Goal: Task Accomplishment & Management: Manage account settings

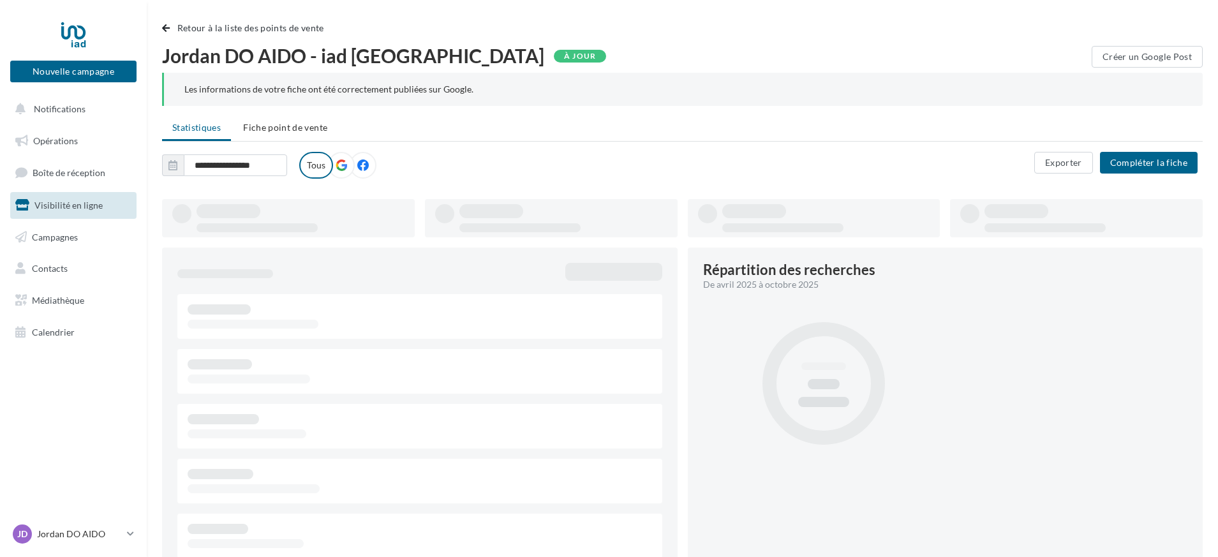
type input "**********"
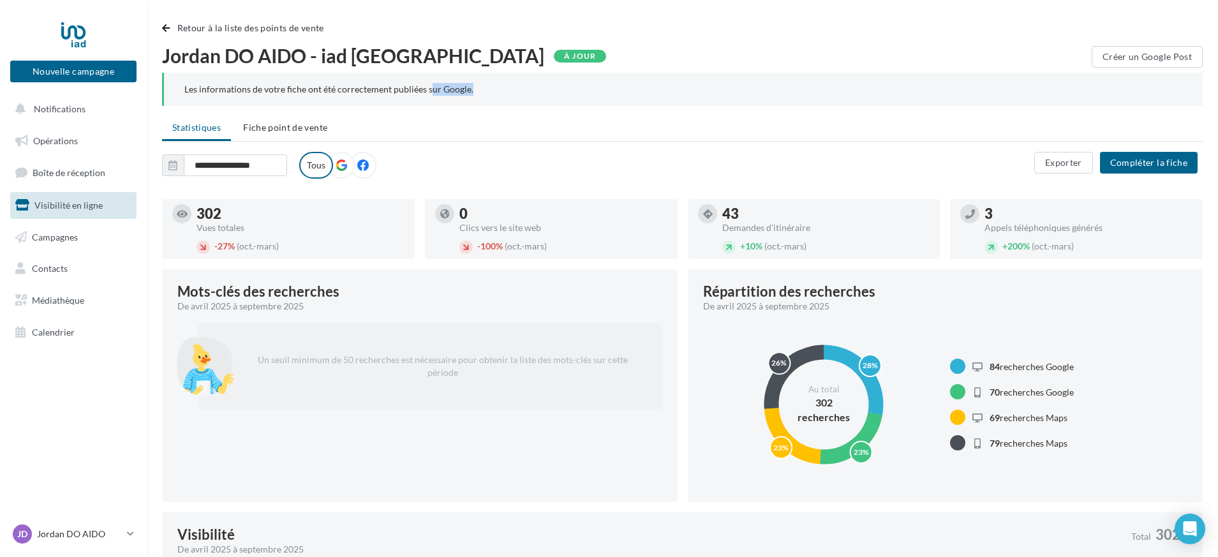
drag, startPoint x: 428, startPoint y: 87, endPoint x: 490, endPoint y: 89, distance: 62.6
click at [490, 89] on div "Les informations de votre fiche ont été correctement publiées sur Google." at bounding box center [683, 89] width 998 height 13
click at [564, 83] on div "Les informations de votre fiche ont été correctement publiées sur Google." at bounding box center [683, 89] width 998 height 13
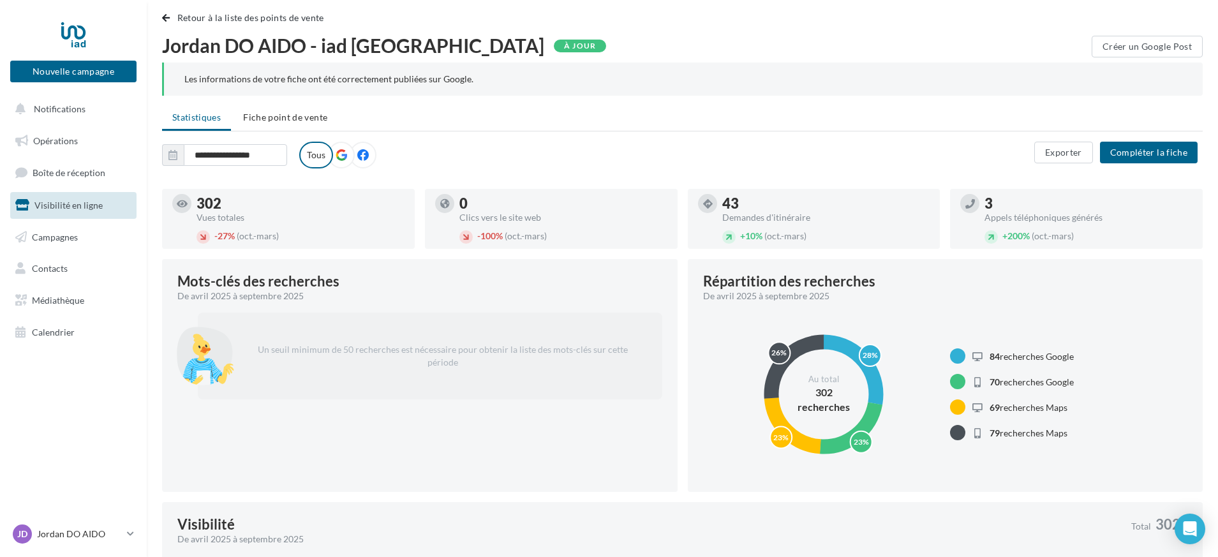
scroll to position [11, 0]
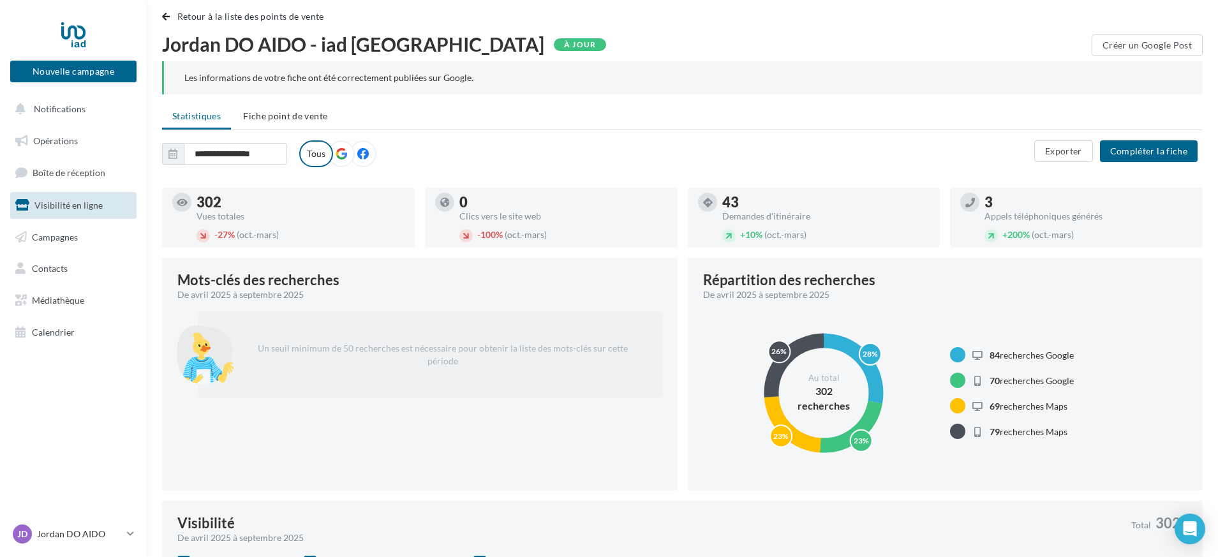
drag, startPoint x: 497, startPoint y: 214, endPoint x: 530, endPoint y: 220, distance: 33.6
click at [530, 220] on div "Clics vers le site web" at bounding box center [564, 216] width 208 height 9
drag, startPoint x: 517, startPoint y: 237, endPoint x: 534, endPoint y: 237, distance: 16.6
click at [534, 237] on div at bounding box center [551, 242] width 253 height 10
drag, startPoint x: 219, startPoint y: 218, endPoint x: 232, endPoint y: 218, distance: 13.4
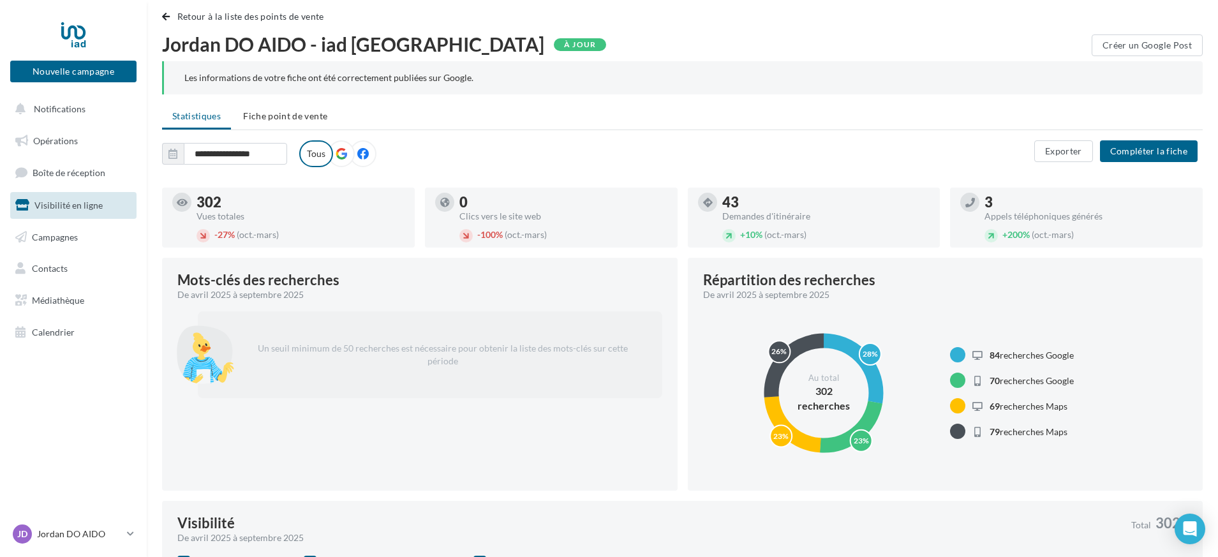
click at [233, 218] on div "Vues totales" at bounding box center [301, 216] width 208 height 9
drag, startPoint x: 206, startPoint y: 203, endPoint x: 230, endPoint y: 200, distance: 23.8
click at [230, 200] on div "302" at bounding box center [301, 202] width 208 height 14
click at [241, 220] on div "Vues totales" at bounding box center [301, 216] width 208 height 9
drag, startPoint x: 264, startPoint y: 235, endPoint x: 300, endPoint y: 233, distance: 36.4
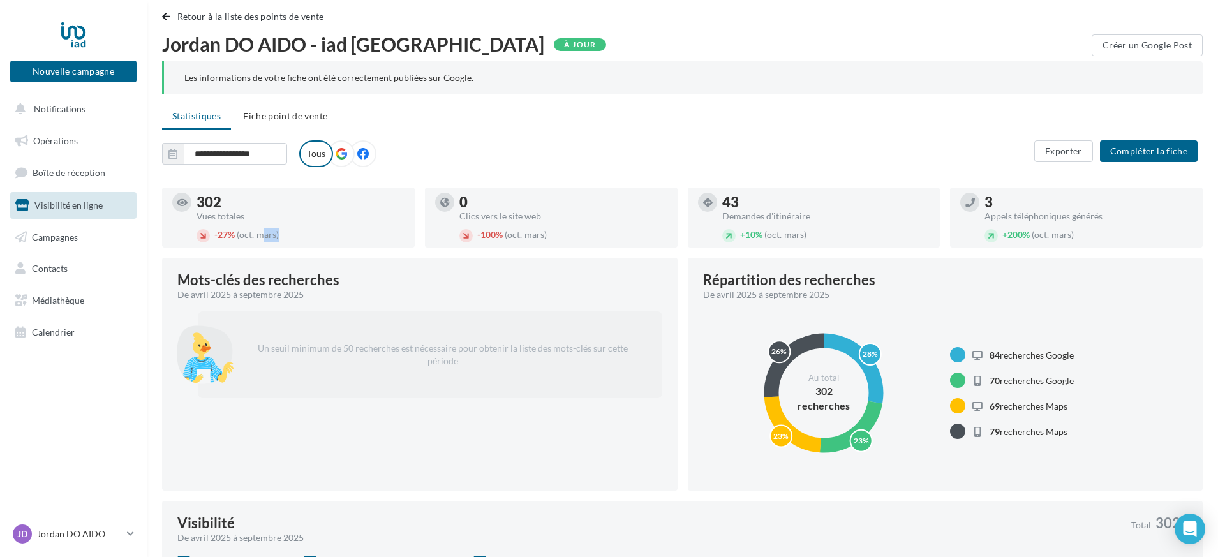
click at [299, 233] on div "- 27% (oct.-mars)" at bounding box center [301, 236] width 208 height 14
click at [375, 210] on div "302 Vues totales" at bounding box center [301, 208] width 208 height 26
drag, startPoint x: 1010, startPoint y: 214, endPoint x: 1107, endPoint y: 214, distance: 97.7
click at [1107, 214] on div "Appels téléphoniques générés" at bounding box center [1089, 216] width 208 height 9
click at [1095, 227] on div "3 Appels téléphoniques générés + 200% (oct.-mars)" at bounding box center [1089, 218] width 208 height 50
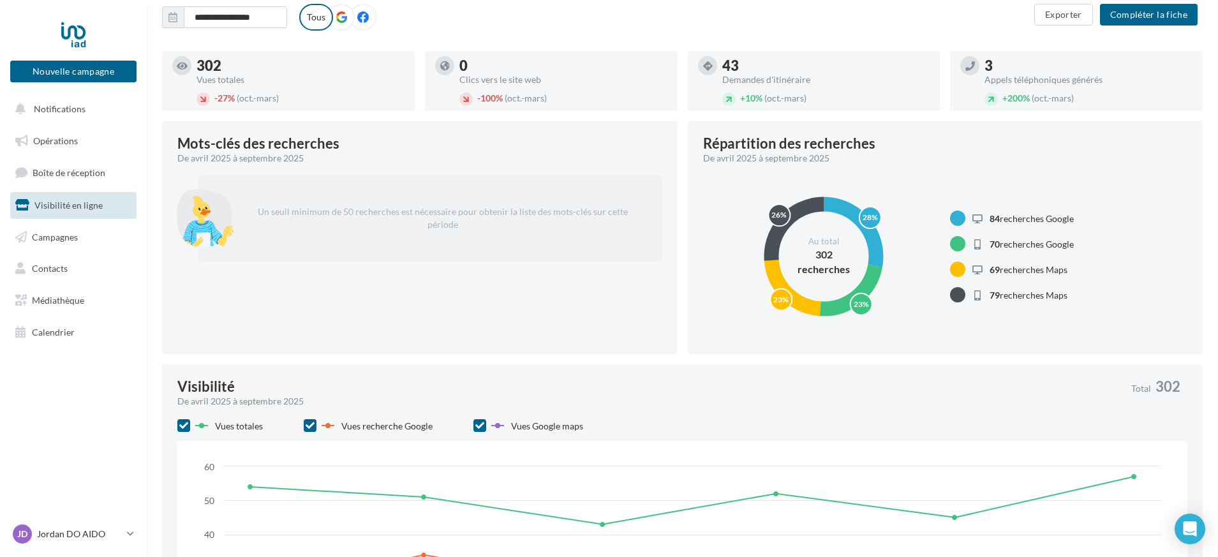
scroll to position [162, 0]
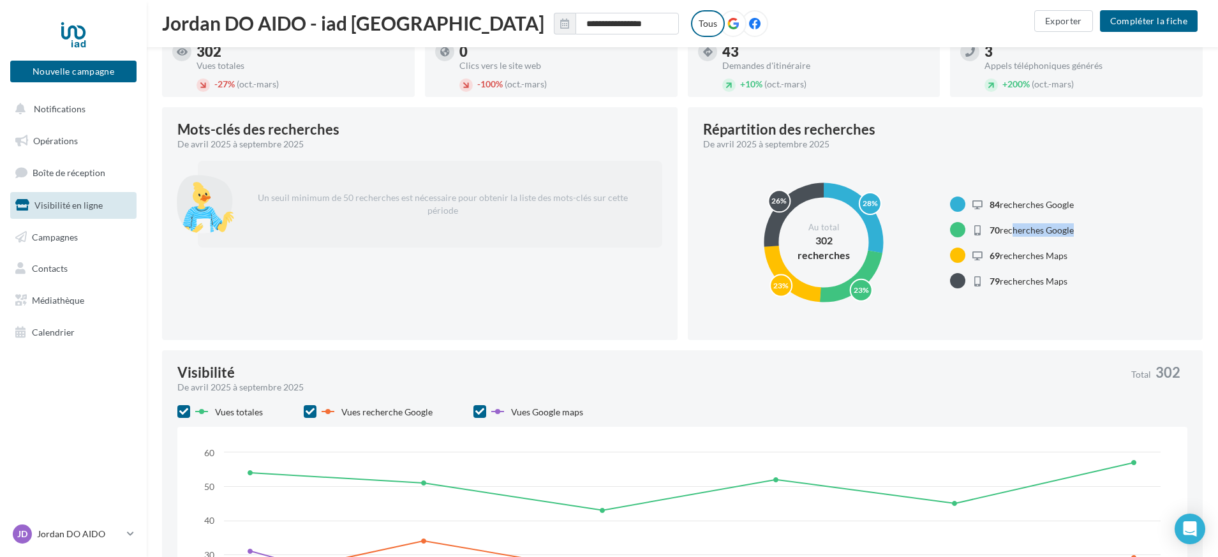
drag, startPoint x: 1010, startPoint y: 231, endPoint x: 1068, endPoint y: 235, distance: 57.6
click at [1069, 235] on span "70 recherches Google" at bounding box center [1032, 230] width 84 height 11
drag, startPoint x: 1014, startPoint y: 254, endPoint x: 1053, endPoint y: 257, distance: 39.0
click at [1053, 257] on span "69 recherches Maps" at bounding box center [1029, 255] width 78 height 11
drag, startPoint x: 1021, startPoint y: 282, endPoint x: 1051, endPoint y: 284, distance: 30.7
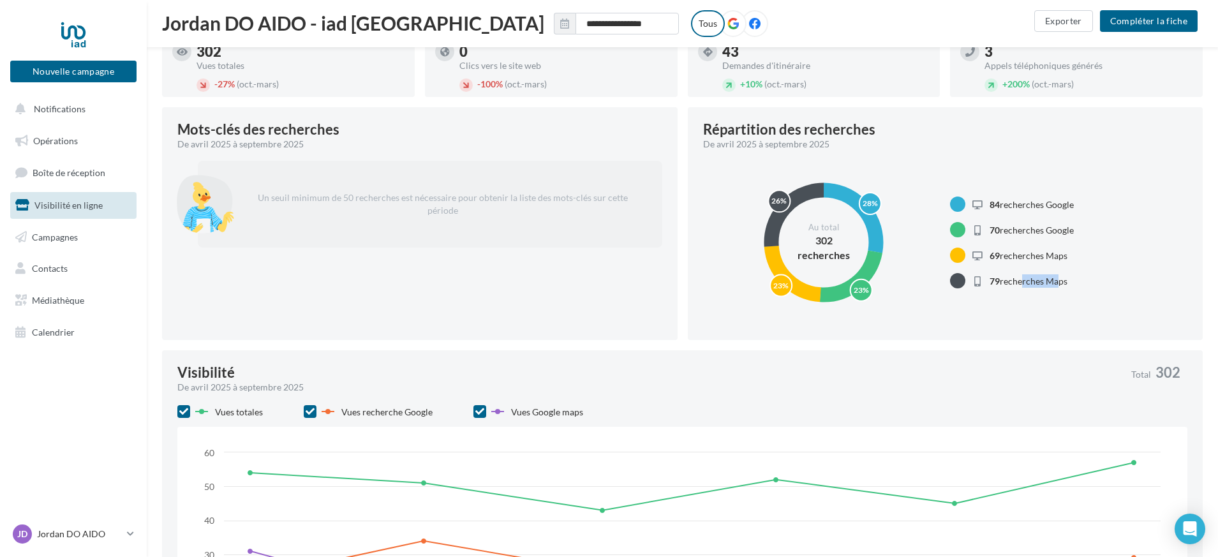
click at [1051, 284] on span "79 recherches Maps" at bounding box center [1029, 281] width 78 height 11
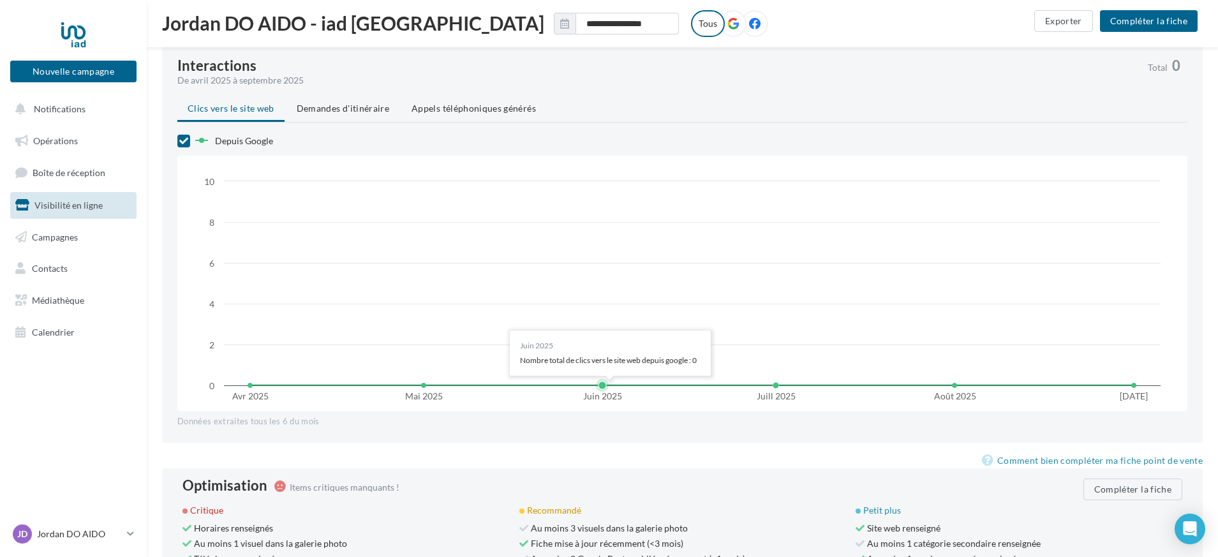
scroll to position [833, 0]
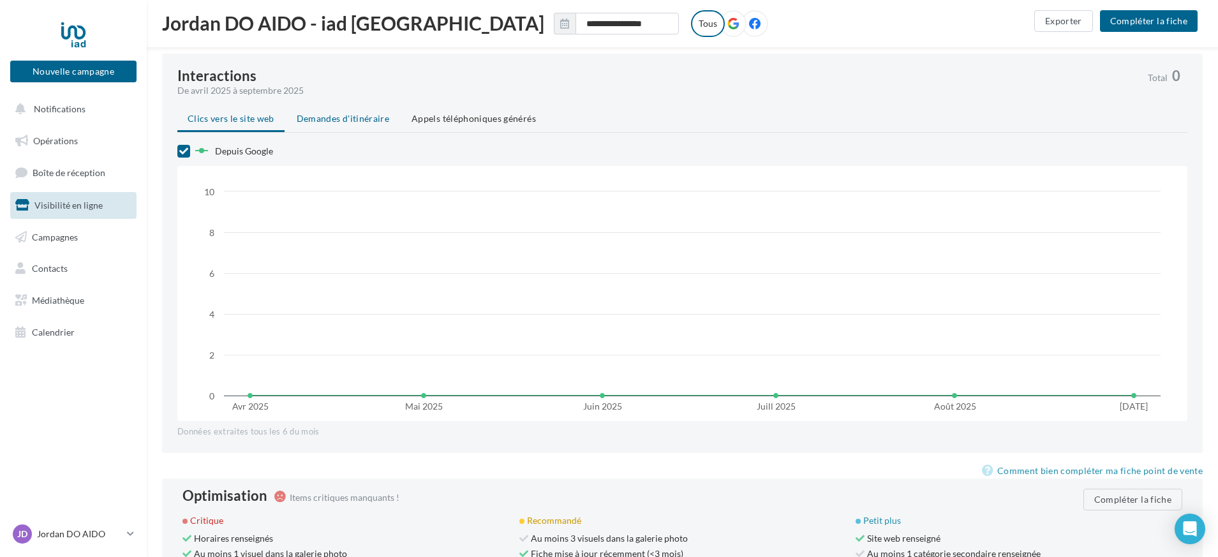
click at [324, 124] on li "Demandes d'itinéraire" at bounding box center [343, 118] width 113 height 23
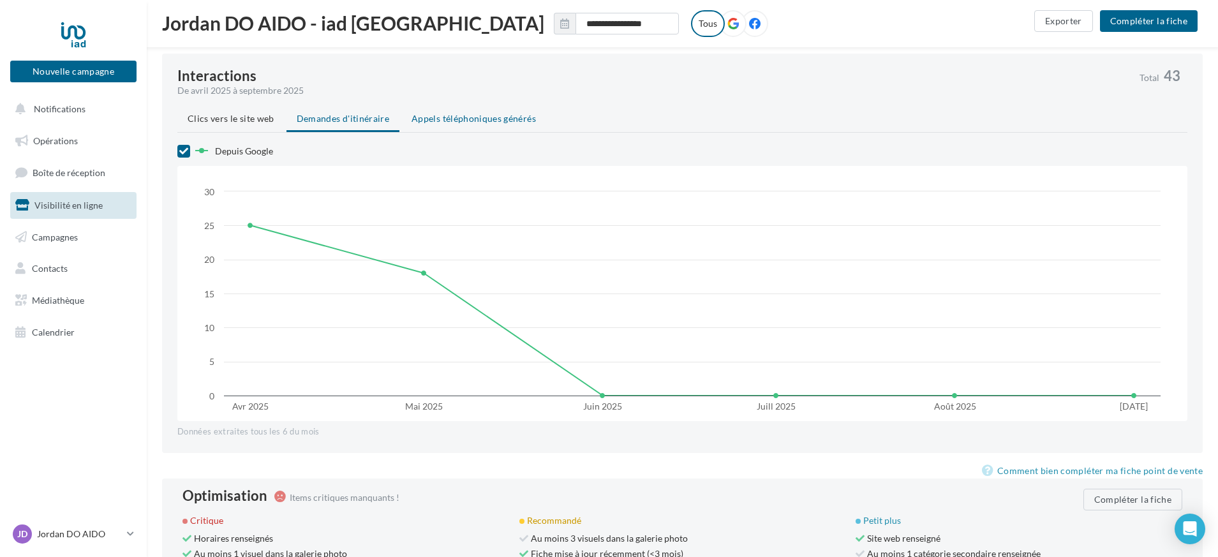
click at [431, 126] on li "Appels téléphoniques générés" at bounding box center [473, 118] width 145 height 23
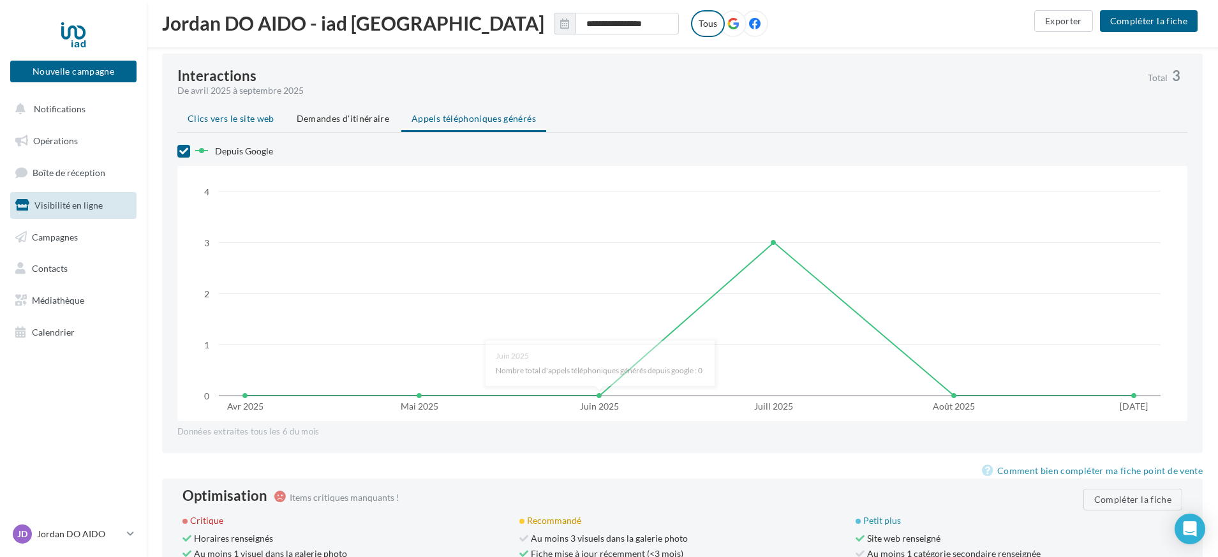
click at [269, 122] on span "Clics vers le site web" at bounding box center [231, 118] width 87 height 11
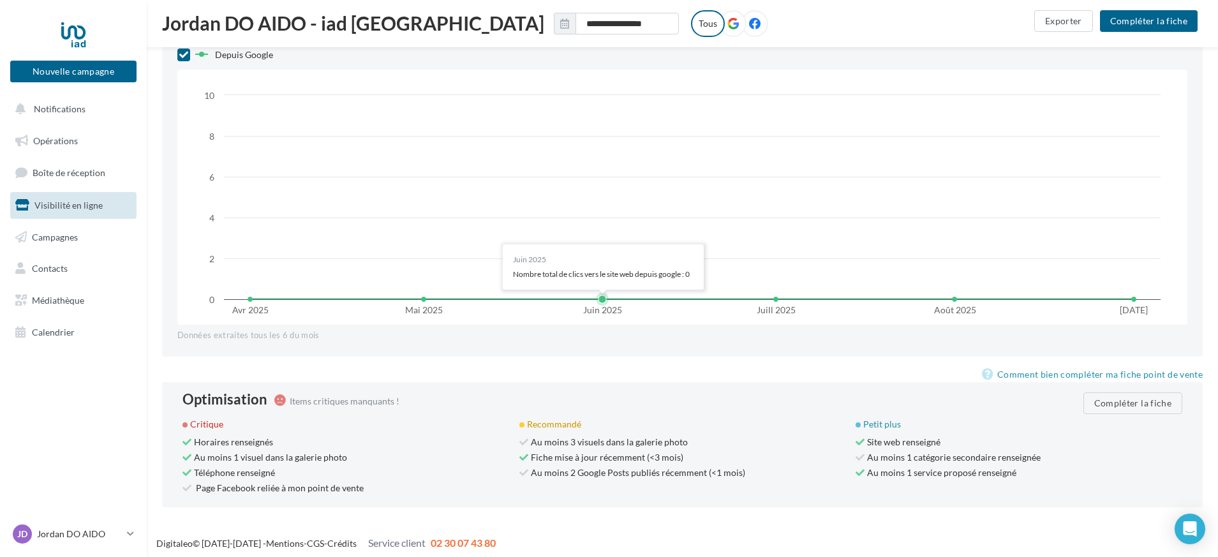
scroll to position [934, 0]
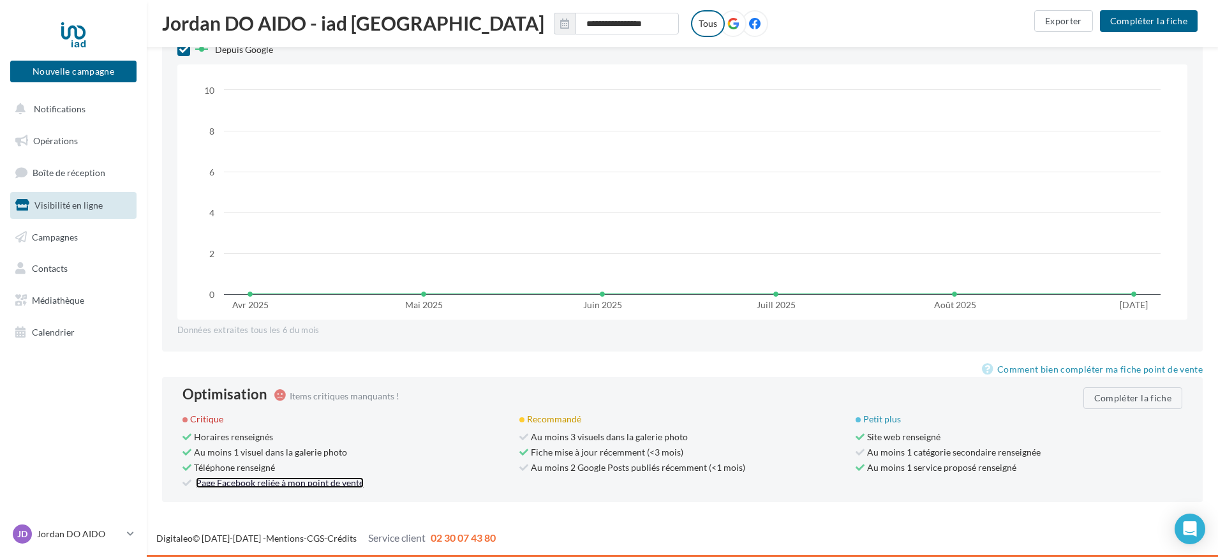
click at [279, 487] on link "Page Facebook reliée à mon point de vente" at bounding box center [280, 482] width 168 height 11
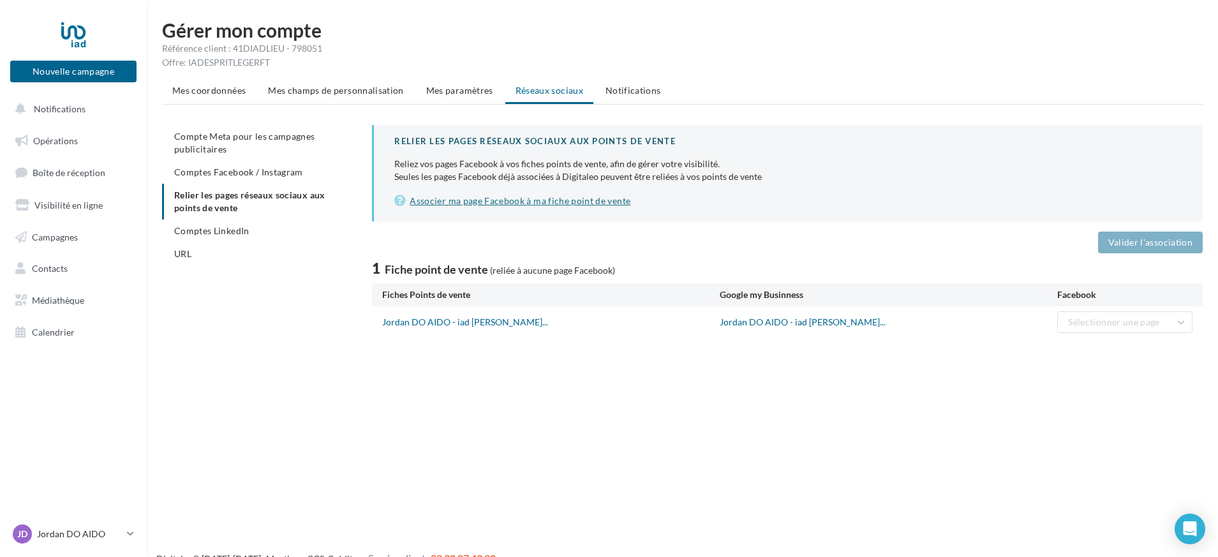
click at [533, 203] on link "Associer ma page Facebook à ma fiche point de vente" at bounding box center [788, 200] width 788 height 15
click at [439, 260] on div "1 Fiche point de vente (reliée à aucune page Facebook)" at bounding box center [787, 269] width 831 height 20
drag, startPoint x: 436, startPoint y: 139, endPoint x: 548, endPoint y: 133, distance: 111.8
click at [530, 137] on div "Relier les pages réseaux sociaux aux points de vente" at bounding box center [788, 141] width 788 height 12
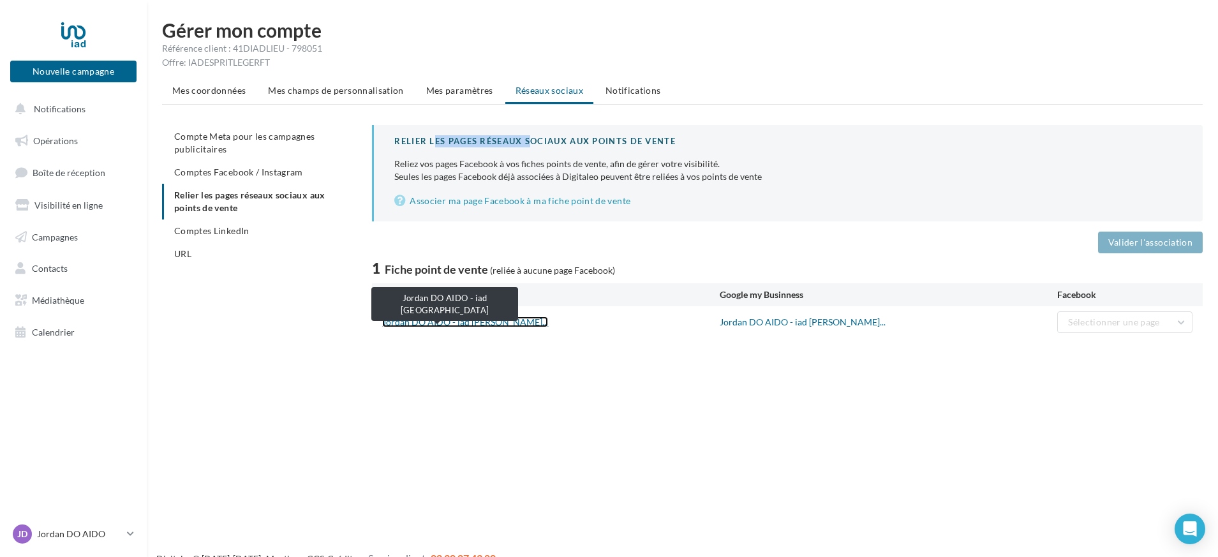
click at [450, 321] on link "Jordan DO AIDO - iad Fran..." at bounding box center [465, 322] width 166 height 11
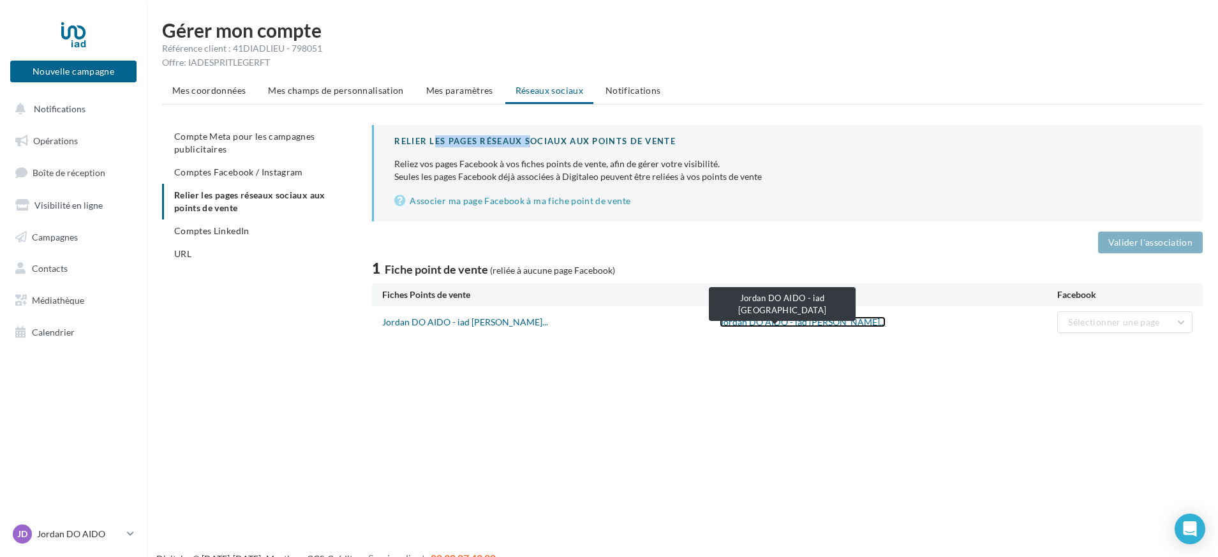
click at [777, 323] on link "Jordan DO AIDO - iad Fran..." at bounding box center [803, 322] width 166 height 11
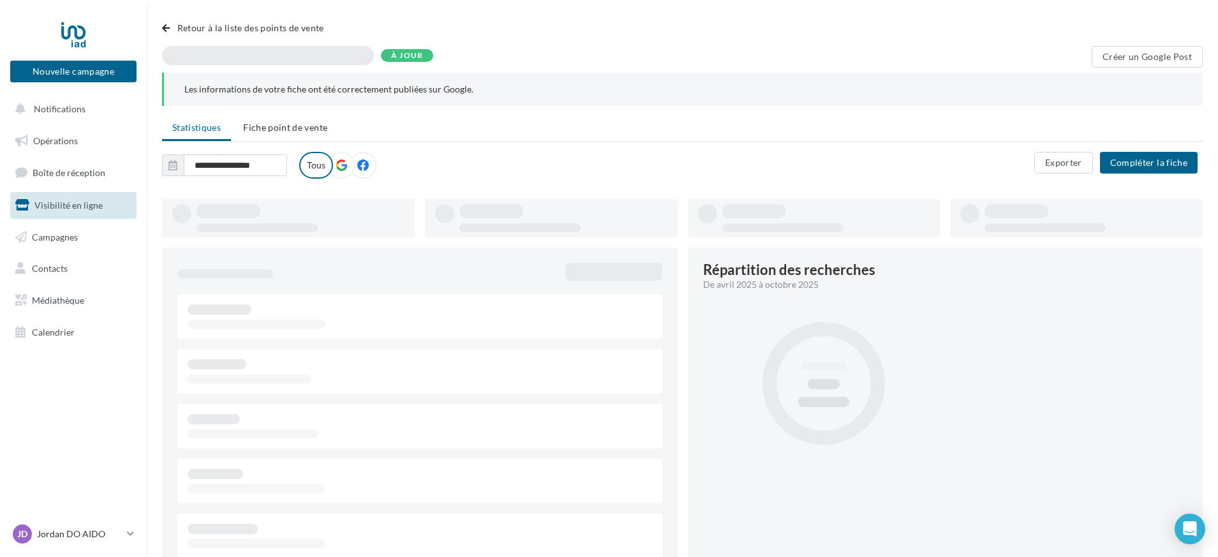
type input "**********"
